Goal: Navigation & Orientation: Understand site structure

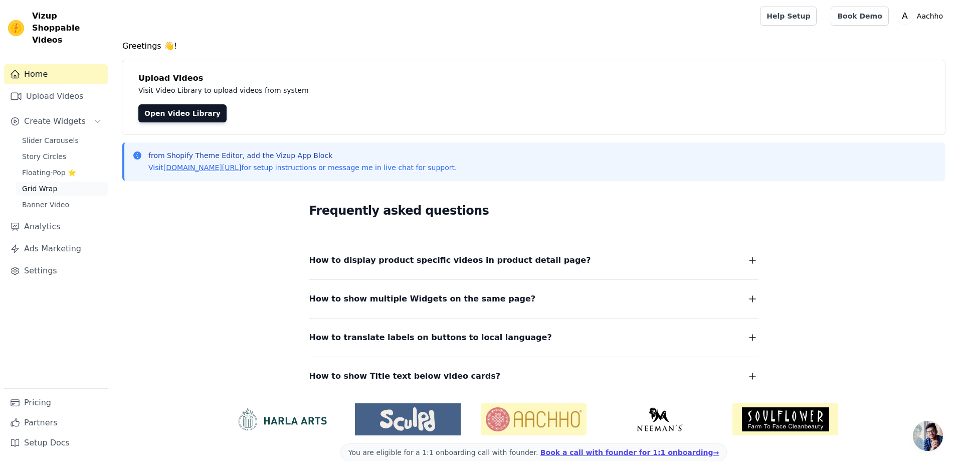
click at [54, 184] on span "Grid Wrap" at bounding box center [39, 189] width 35 height 10
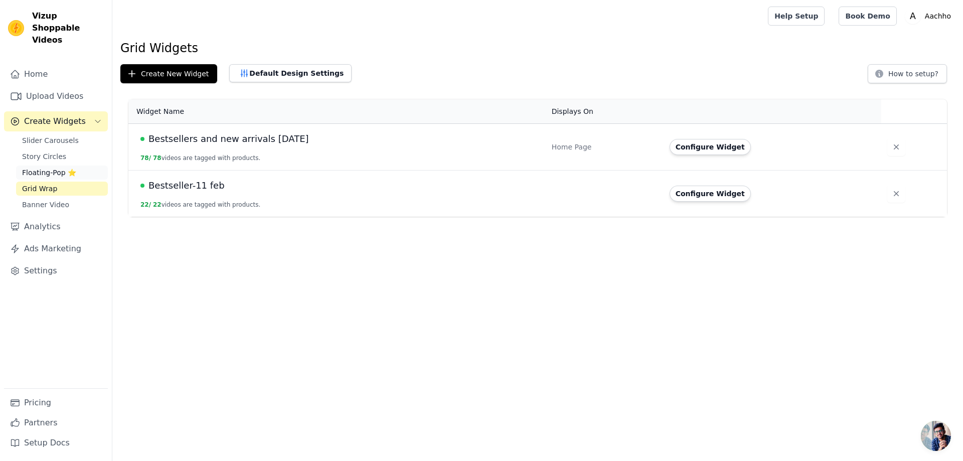
click at [45, 165] on link "Floating-Pop ⭐" at bounding box center [62, 172] width 92 height 14
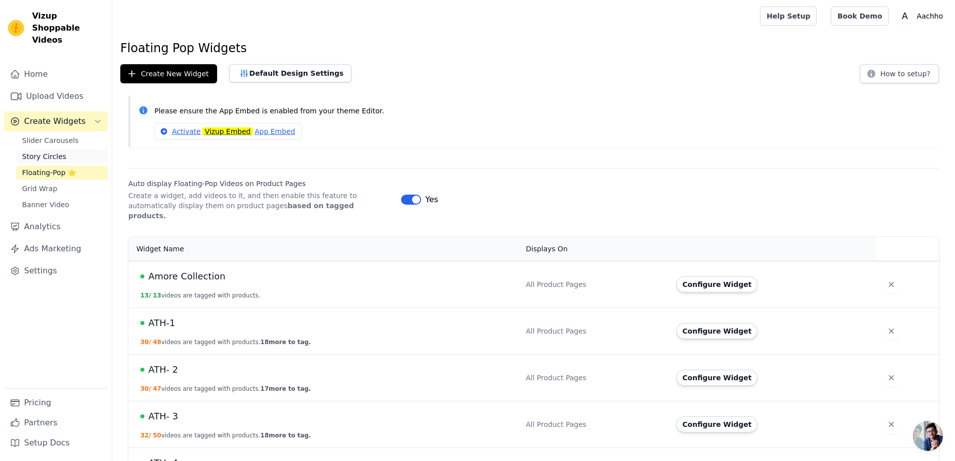
click at [54, 151] on span "Story Circles" at bounding box center [44, 156] width 44 height 10
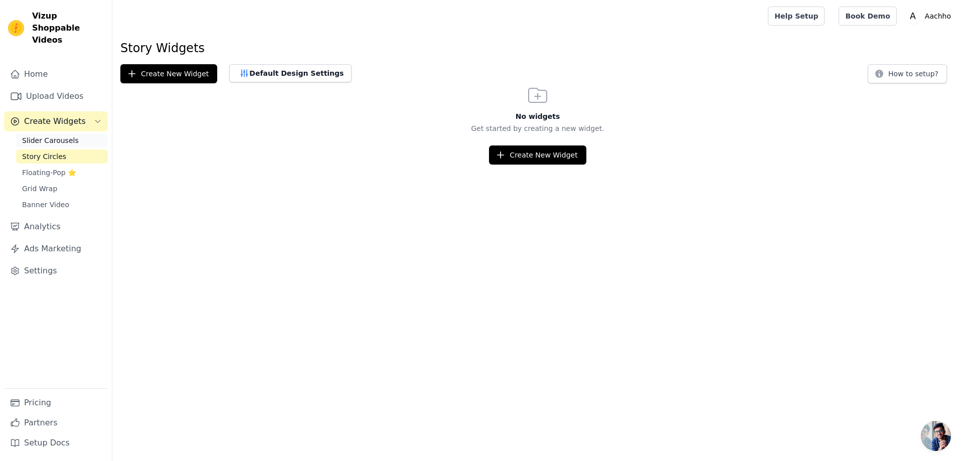
click at [57, 135] on span "Slider Carousels" at bounding box center [50, 140] width 57 height 10
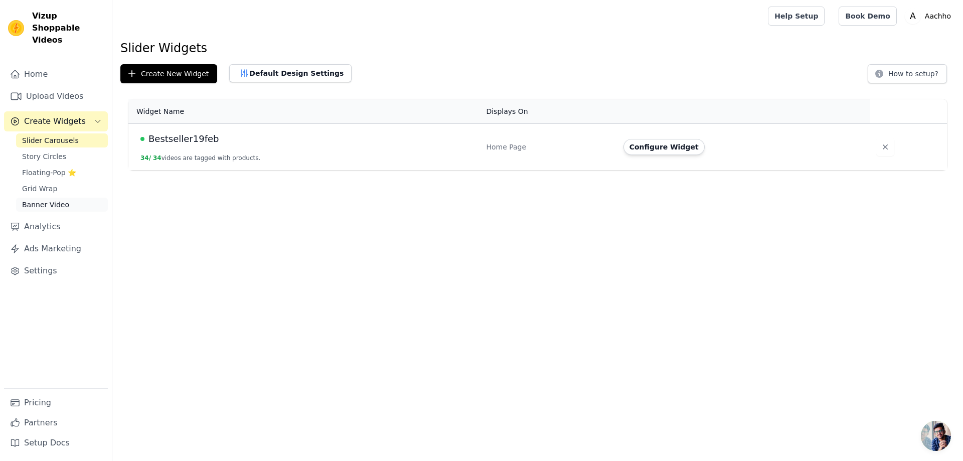
click at [43, 200] on span "Banner Video" at bounding box center [45, 205] width 47 height 10
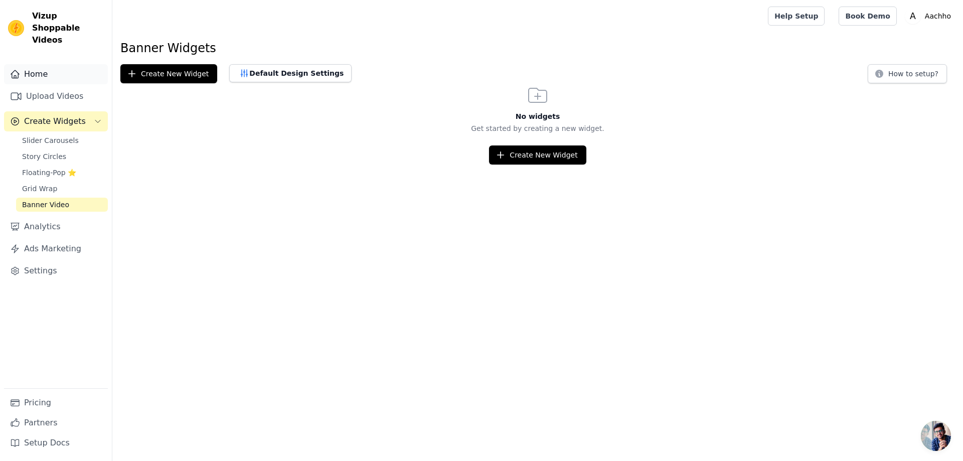
click at [45, 71] on link "Home" at bounding box center [56, 74] width 104 height 20
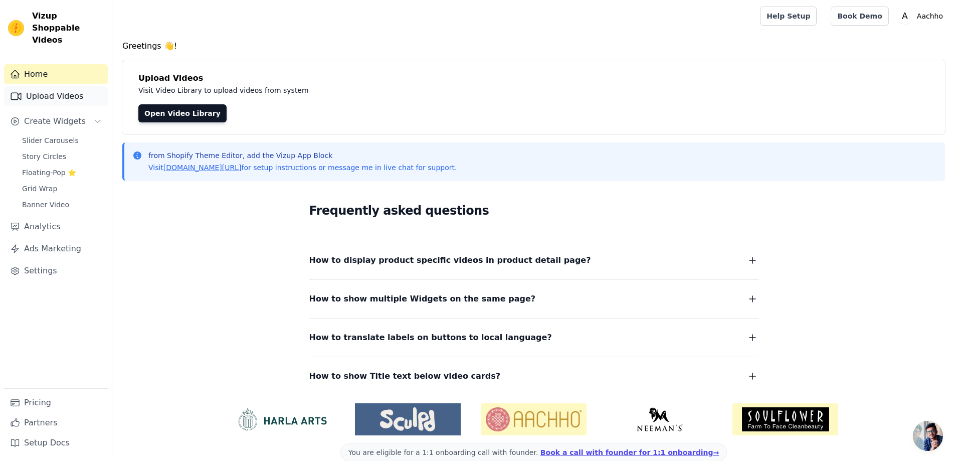
click at [46, 86] on link "Upload Videos" at bounding box center [56, 96] width 104 height 20
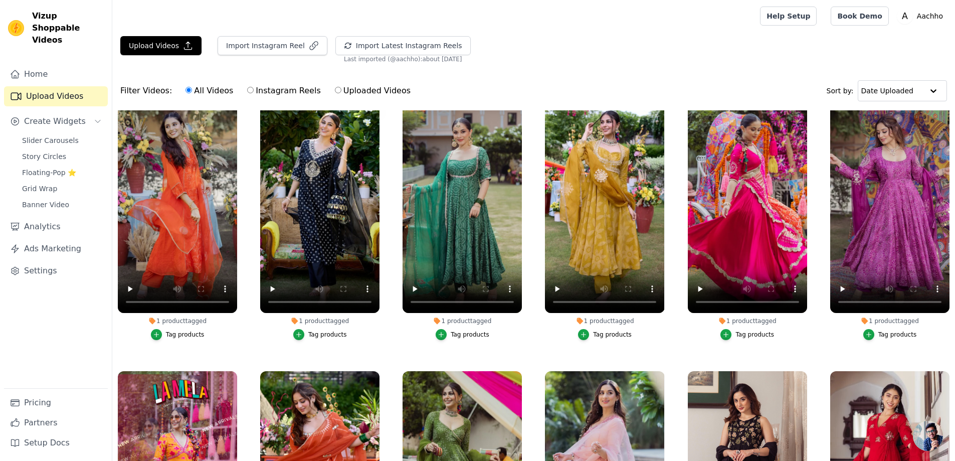
scroll to position [4564, 0]
